Goal: Navigation & Orientation: Find specific page/section

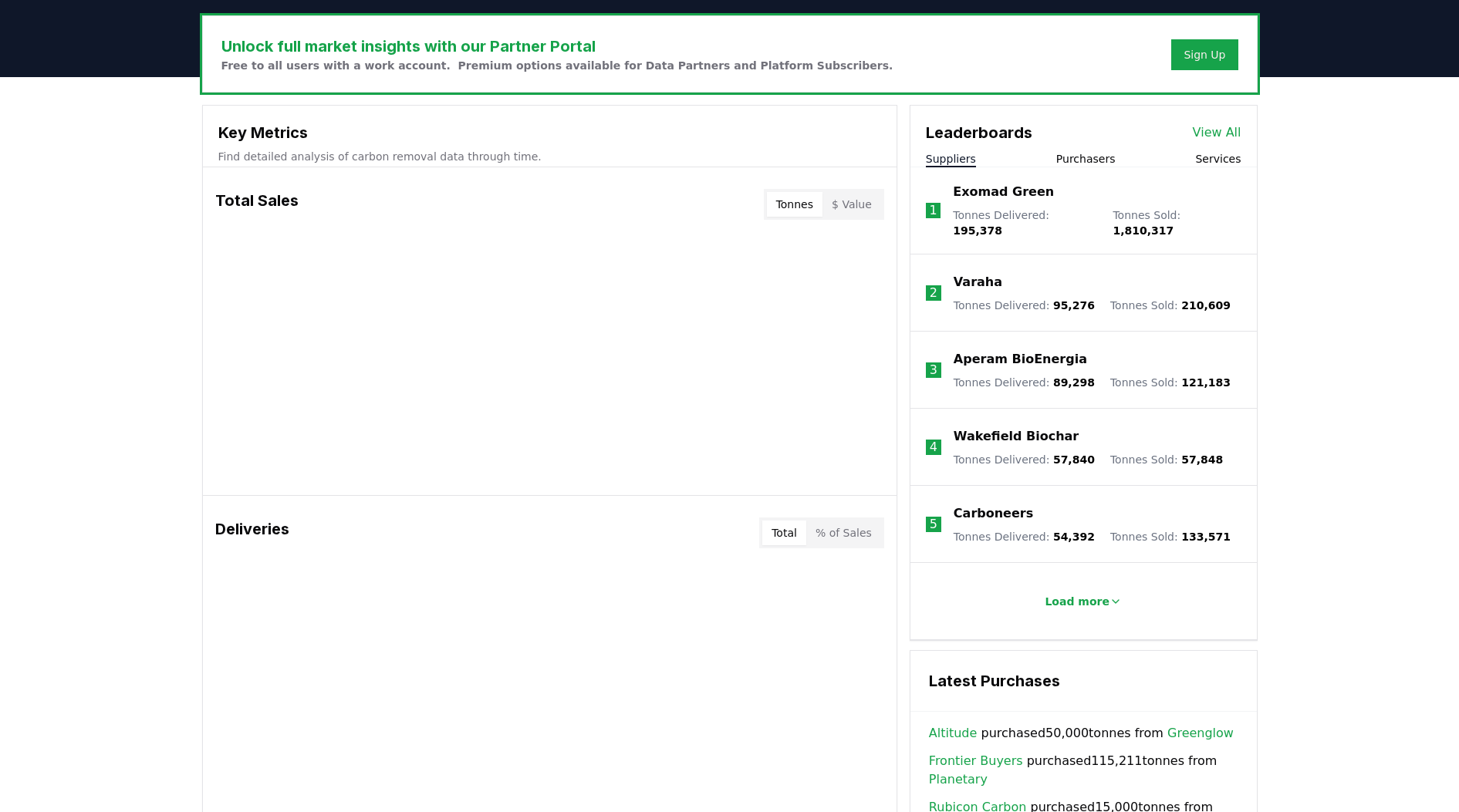
scroll to position [674, 0]
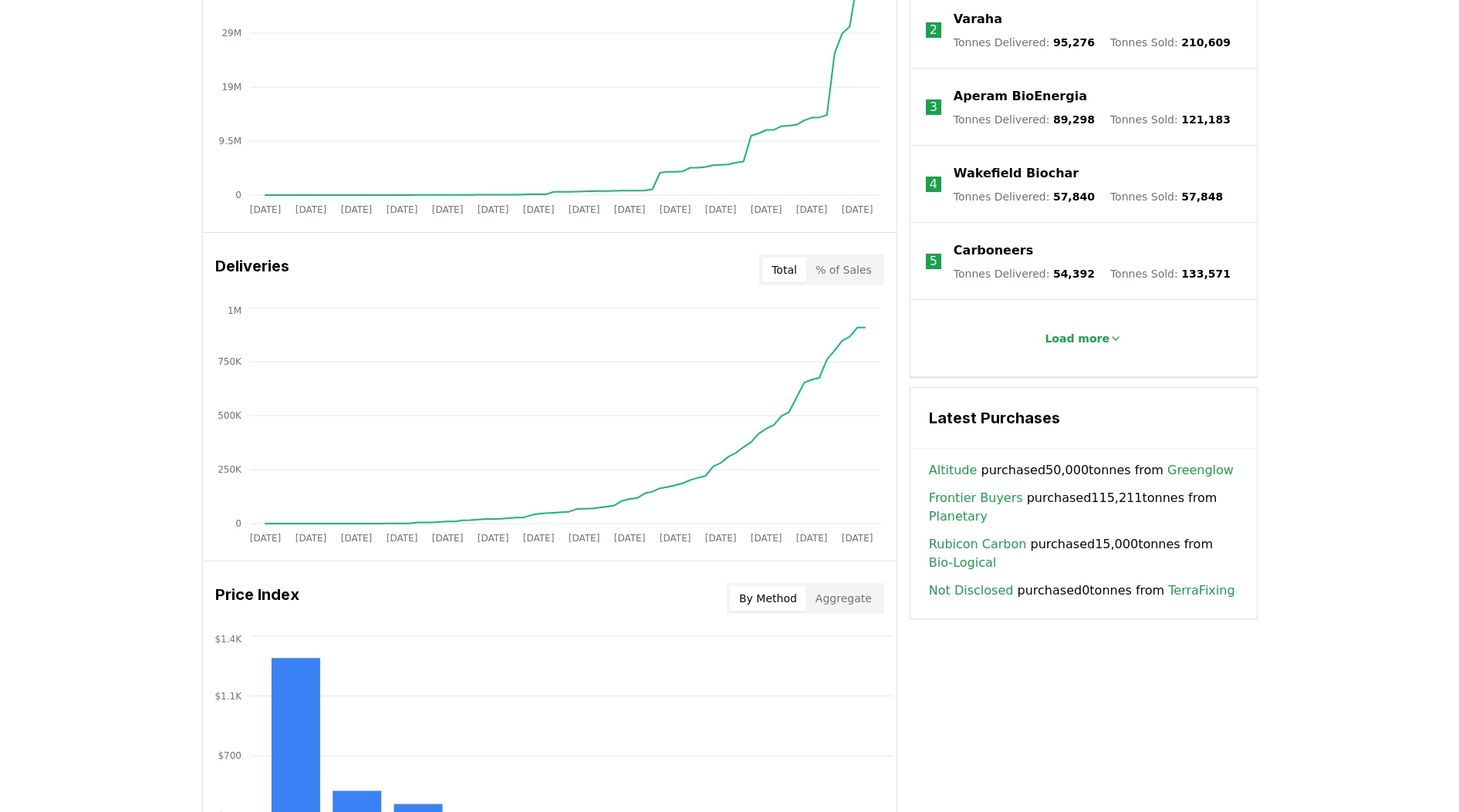
scroll to position [771, 0]
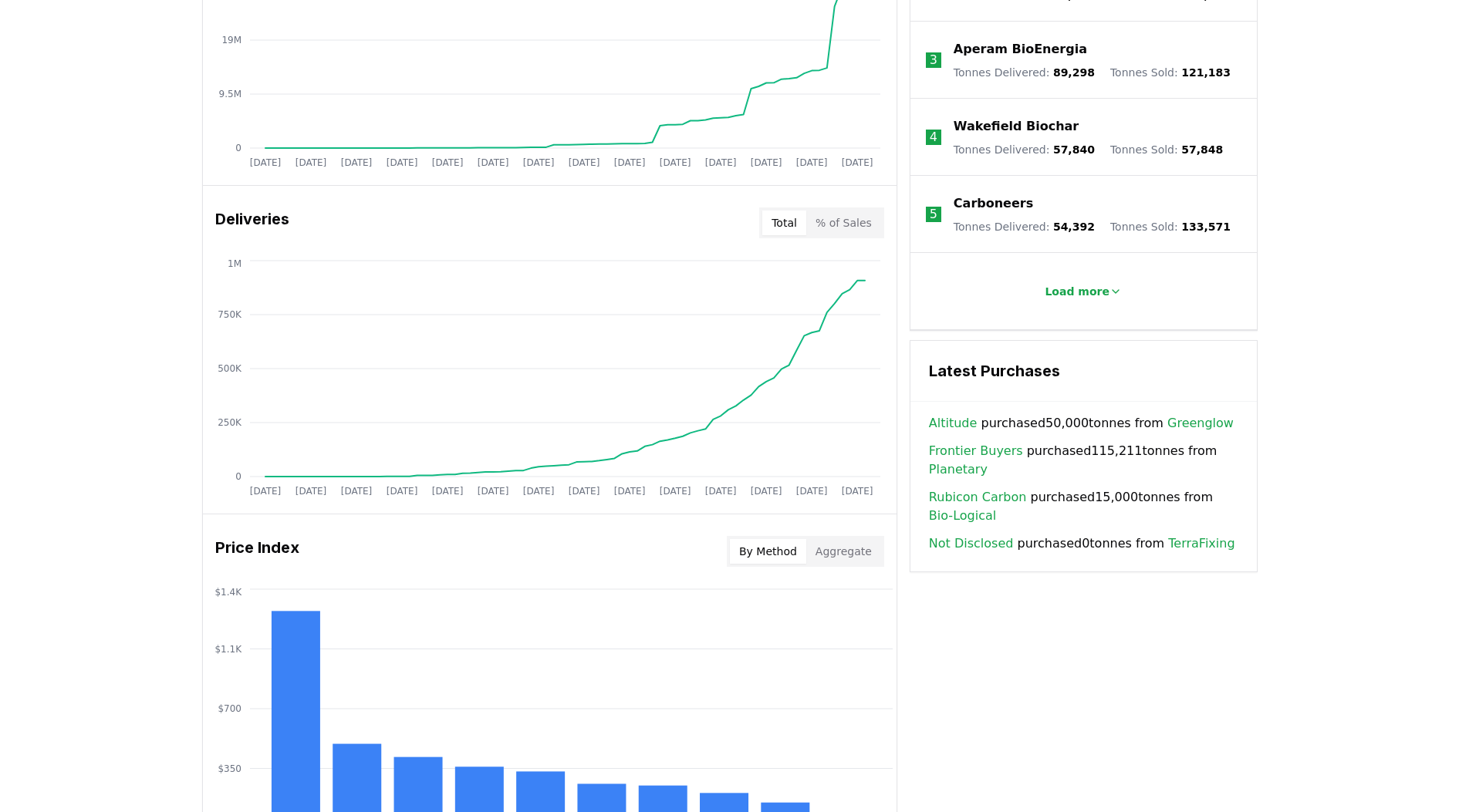
click at [1178, 416] on link "Greenglow" at bounding box center [1200, 424] width 66 height 19
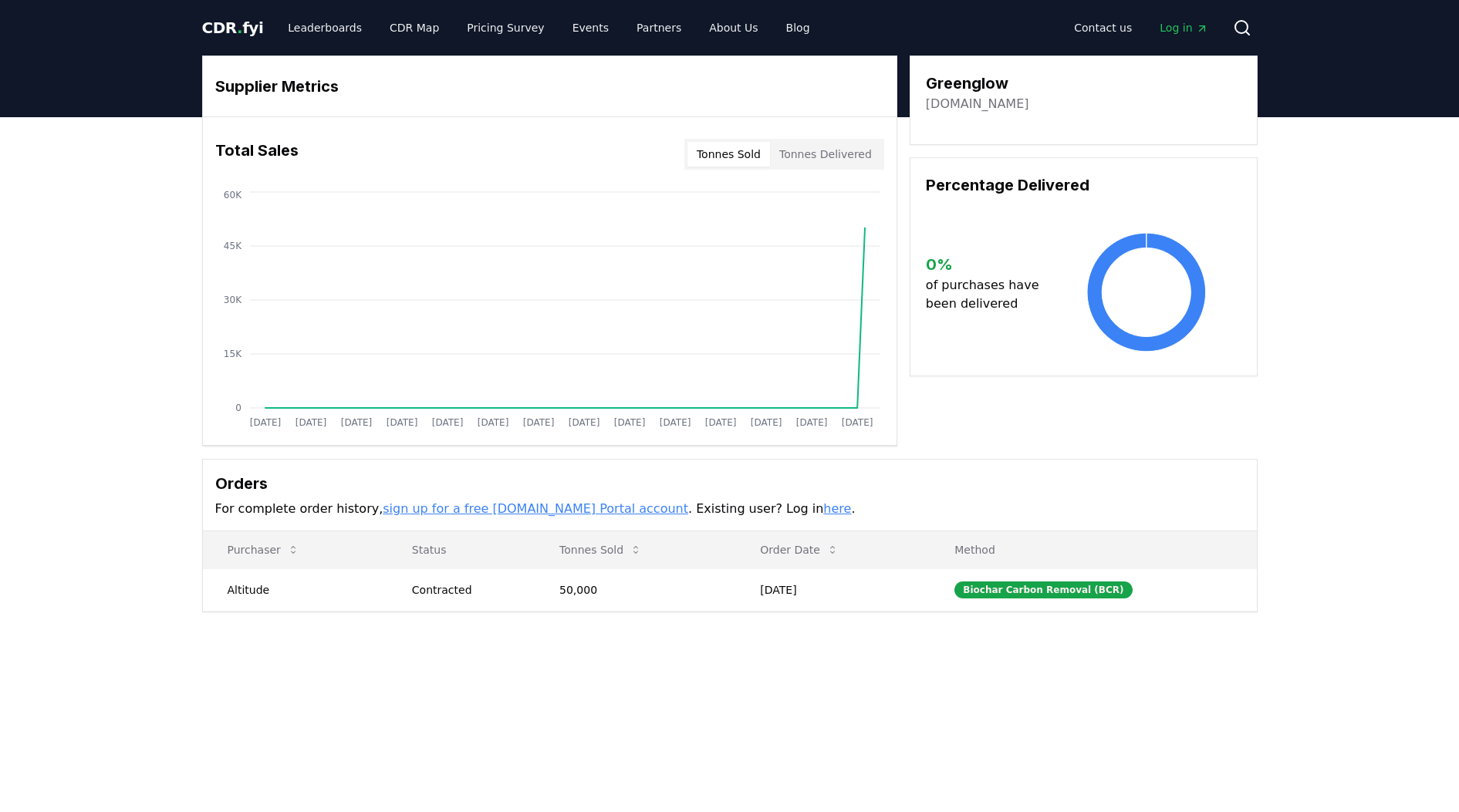
click at [961, 105] on link "[DOMAIN_NAME]" at bounding box center [977, 104] width 103 height 19
